Goal: Task Accomplishment & Management: Use online tool/utility

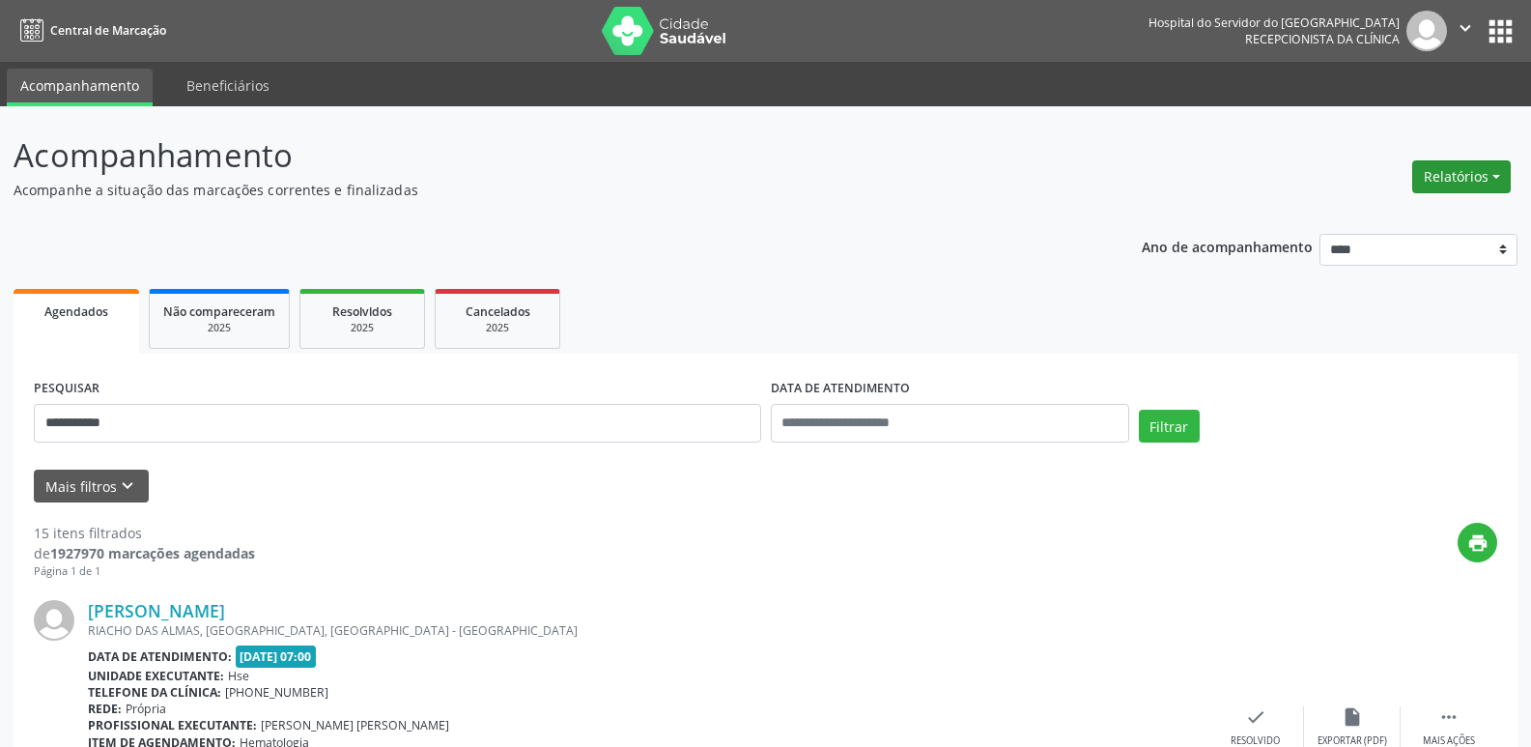
click at [1455, 163] on button "Relatórios" at bounding box center [1461, 176] width 99 height 33
click at [1379, 226] on link "Agendamentos" at bounding box center [1408, 218] width 208 height 27
select select "*"
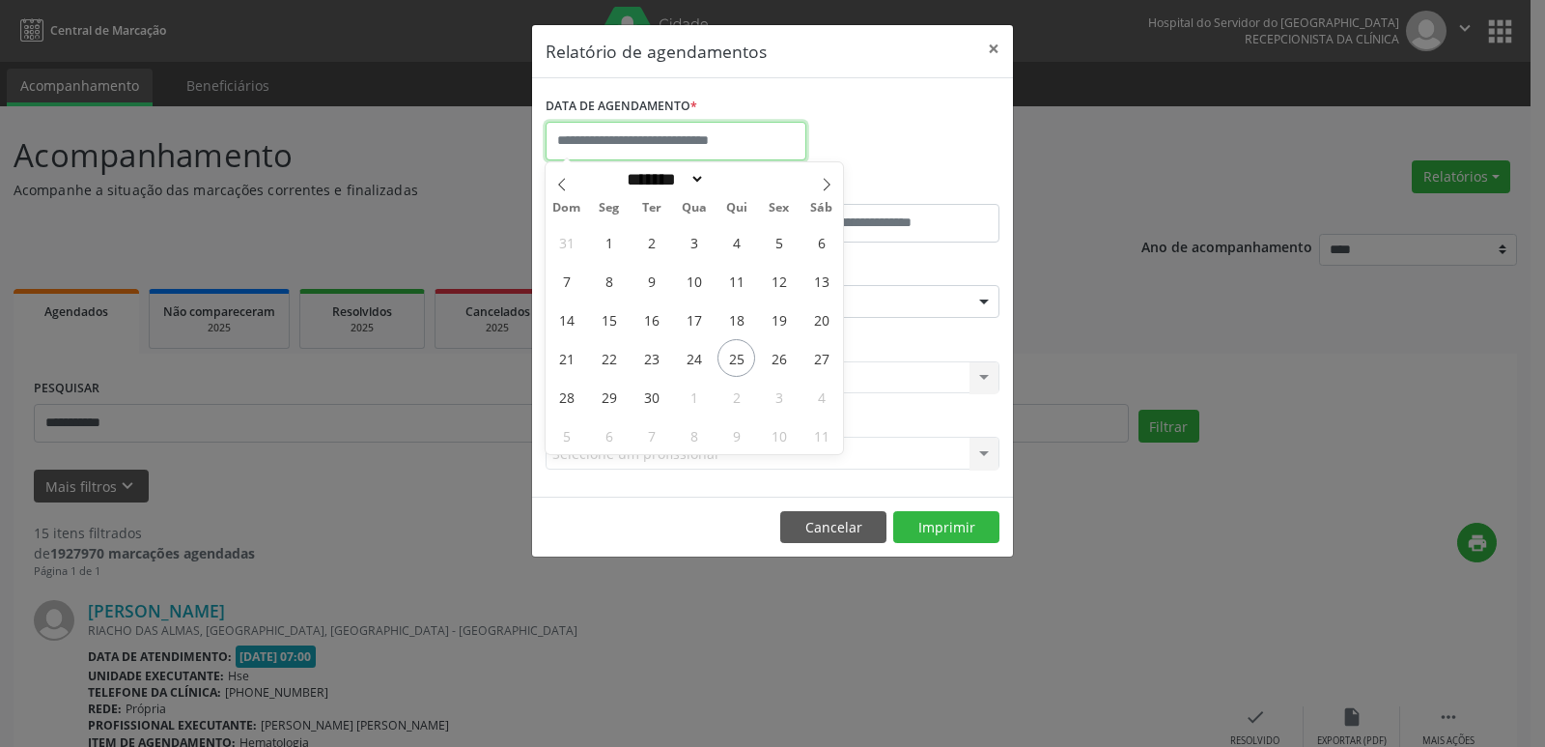
click at [766, 143] on input "text" at bounding box center [676, 141] width 261 height 39
click at [778, 370] on span "26" at bounding box center [779, 358] width 38 height 38
type input "**********"
click at [778, 370] on span "26" at bounding box center [779, 358] width 38 height 38
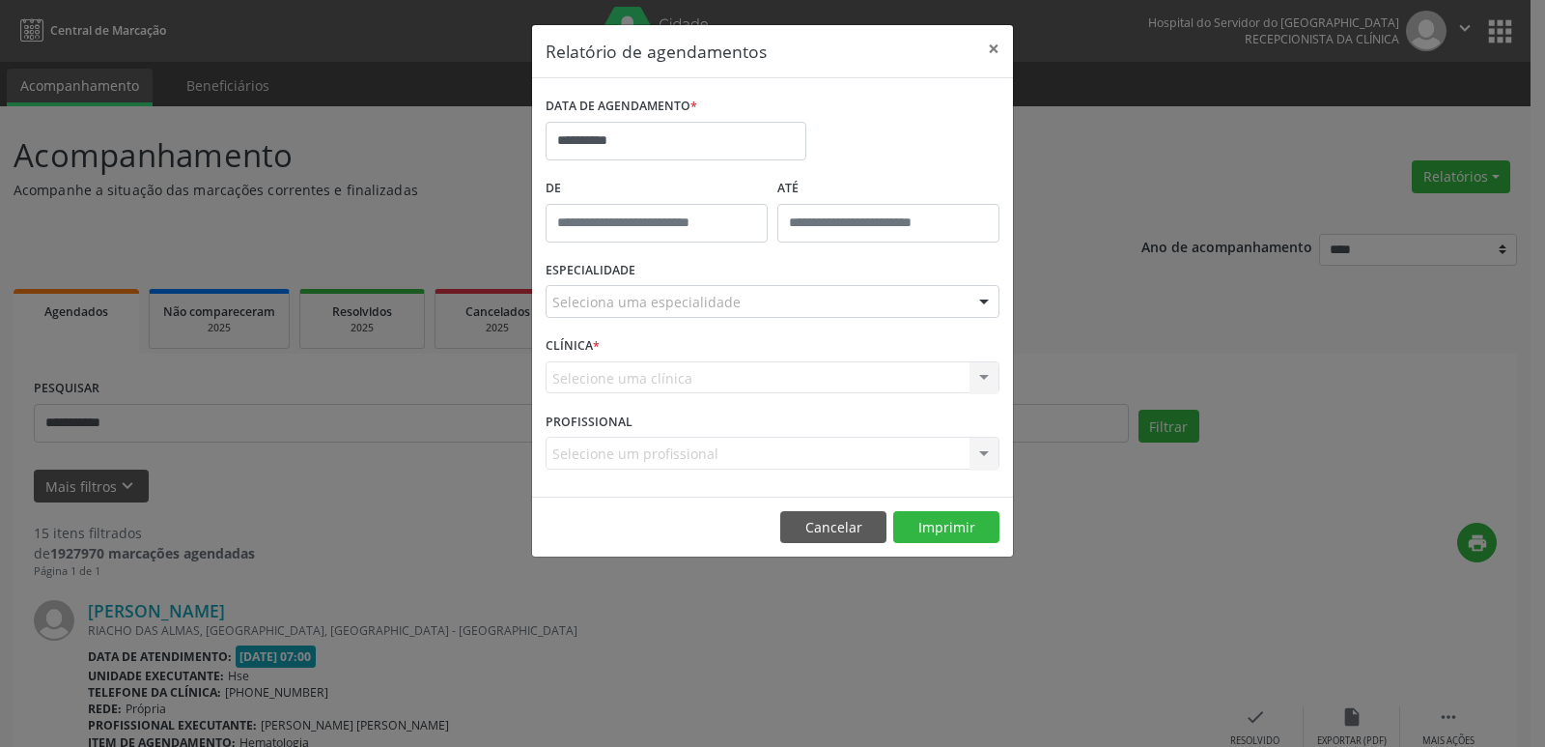
click at [906, 297] on div "Seleciona uma especialidade" at bounding box center [773, 301] width 454 height 33
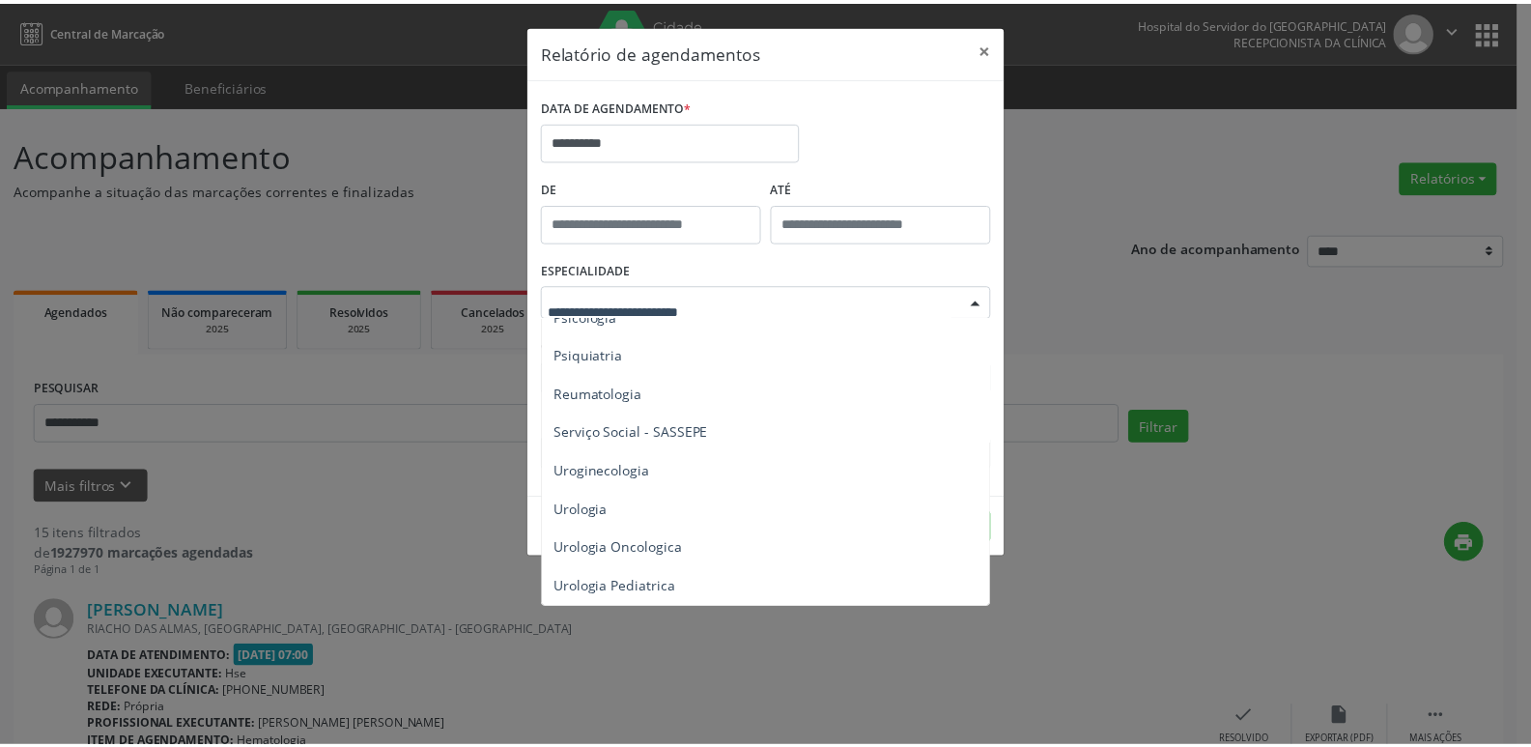
scroll to position [3357, 0]
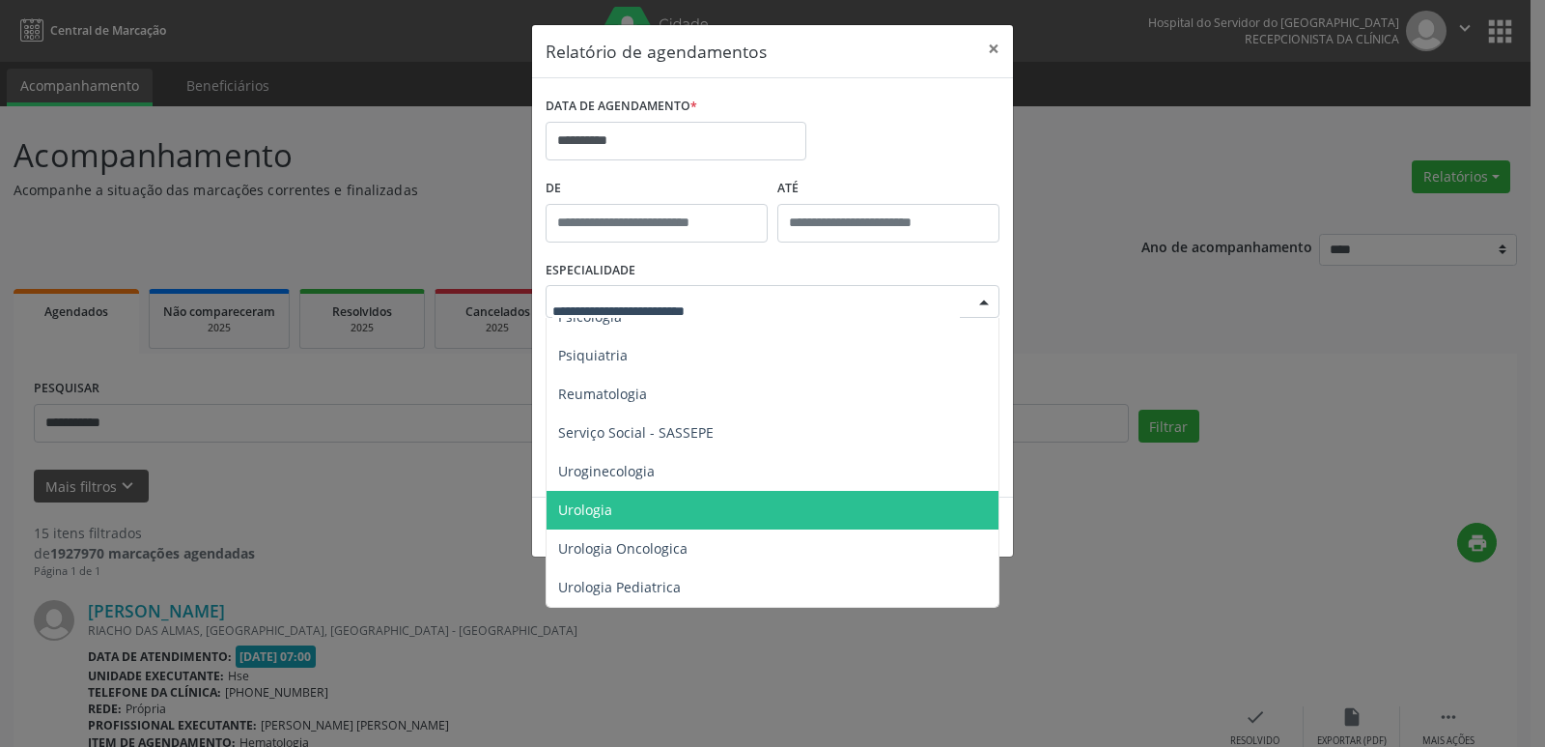
click at [857, 491] on span "Urologia" at bounding box center [774, 510] width 455 height 39
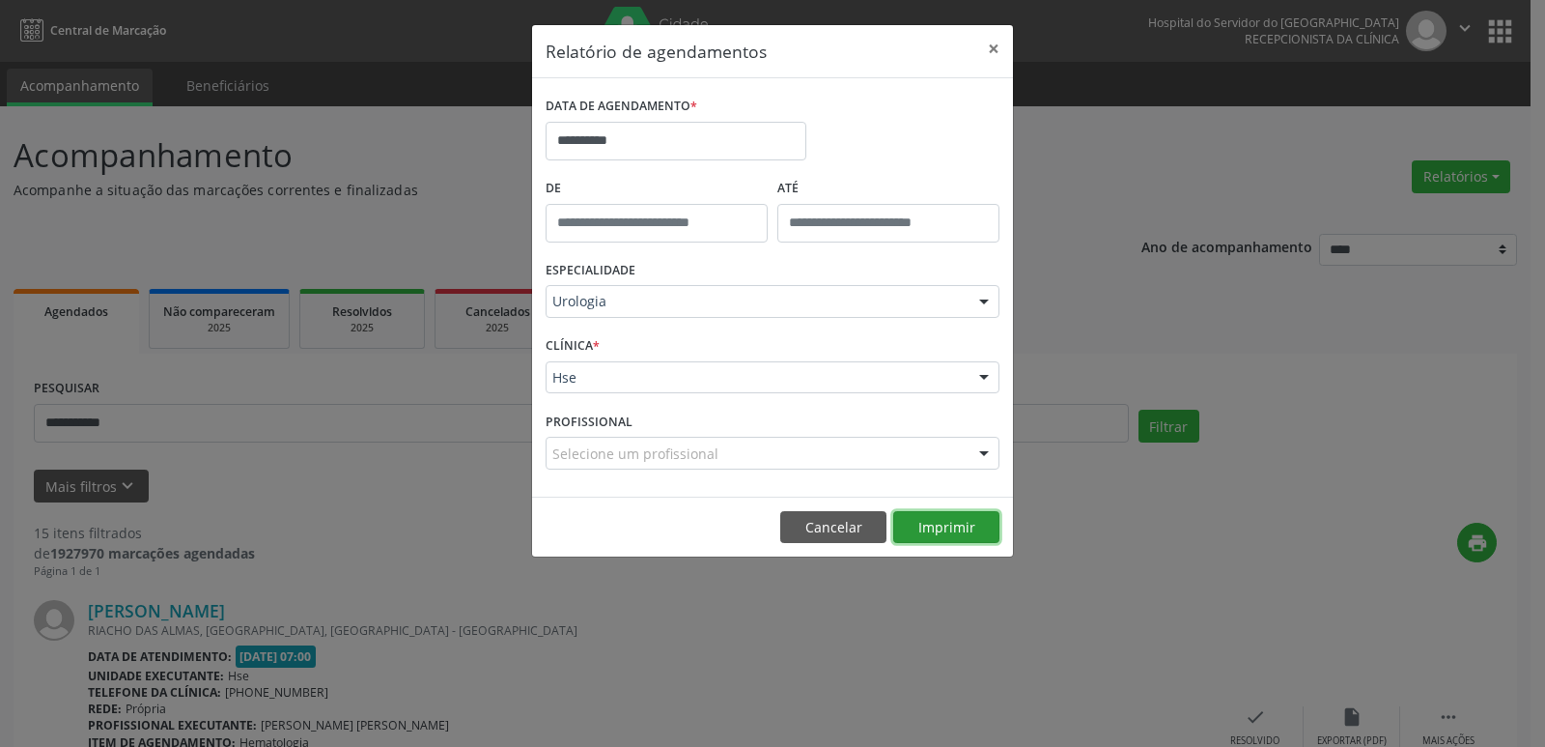
click at [943, 535] on button "Imprimir" at bounding box center [946, 527] width 106 height 33
click at [723, 146] on input "**********" at bounding box center [676, 141] width 261 height 39
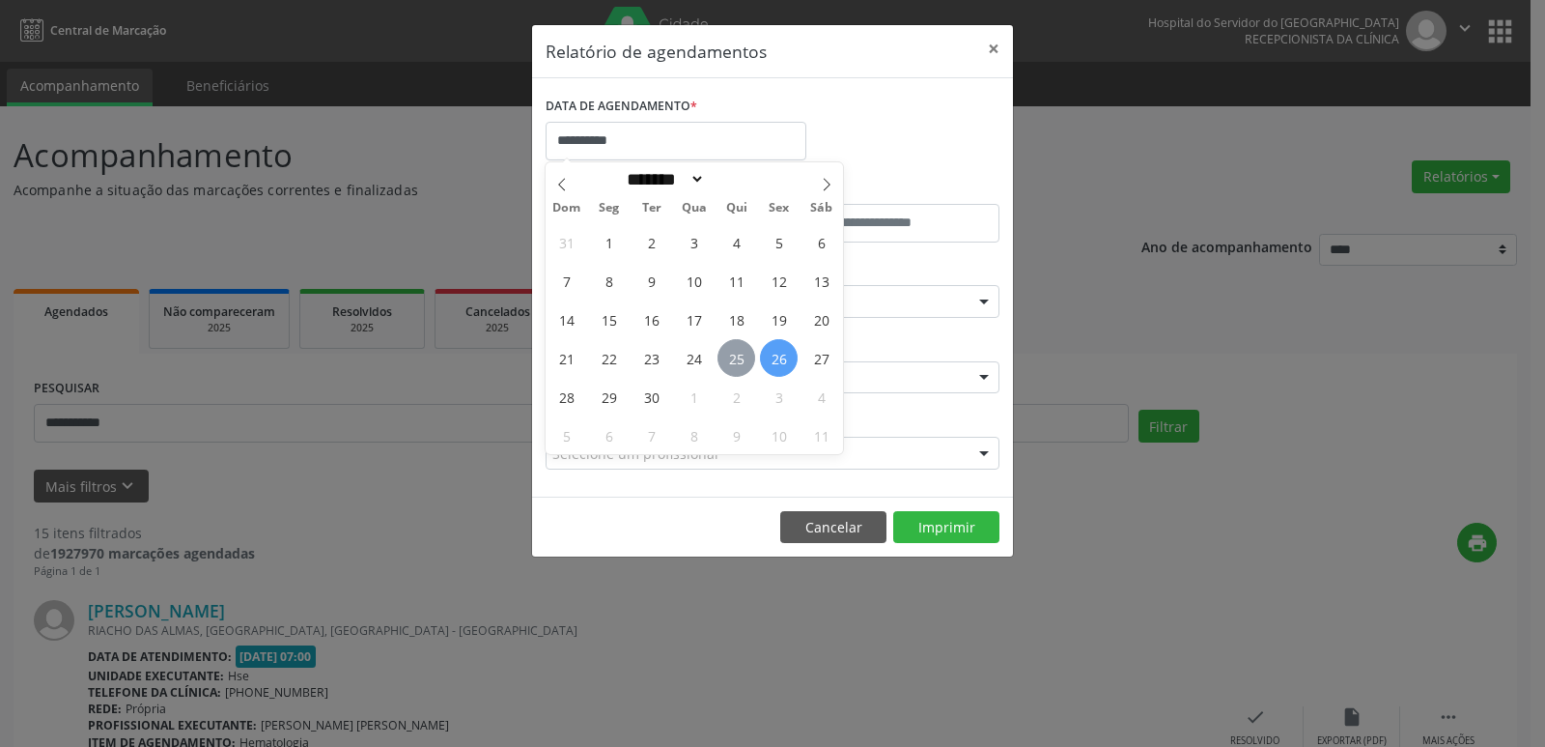
click at [736, 355] on span "25" at bounding box center [737, 358] width 38 height 38
type input "**********"
click at [736, 355] on span "25" at bounding box center [737, 358] width 38 height 38
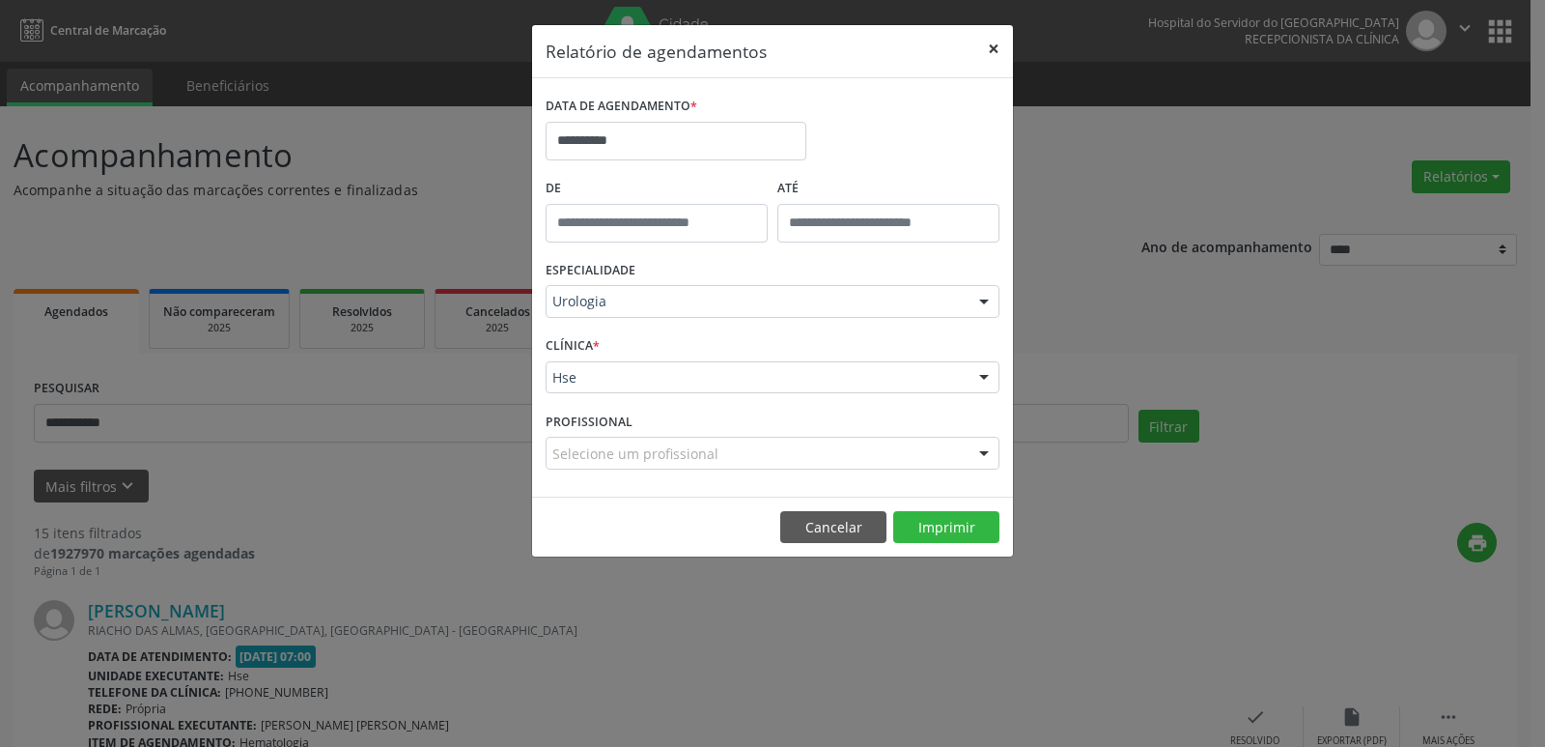
click at [994, 50] on button "×" at bounding box center [993, 48] width 39 height 47
